Goal: Check status: Check status

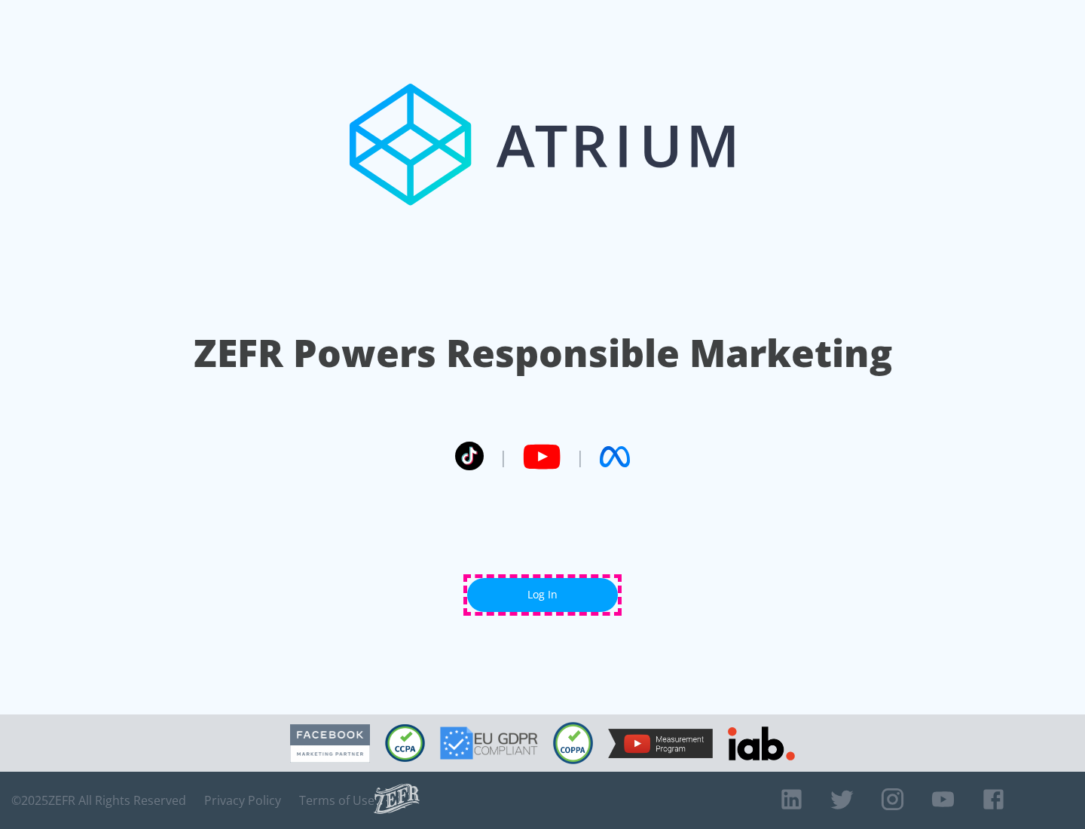
click at [543, 595] on link "Log In" at bounding box center [542, 595] width 151 height 34
